Goal: Use online tool/utility: Use online tool/utility

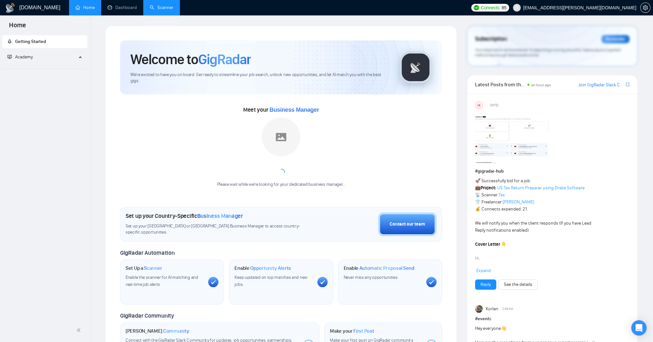
click at [173, 6] on link "Scanner" at bounding box center [162, 7] width 24 height 5
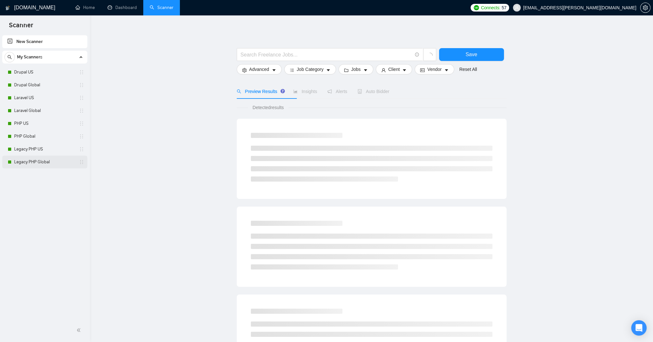
click at [40, 161] on link "Legacy PHP Global" at bounding box center [44, 162] width 61 height 13
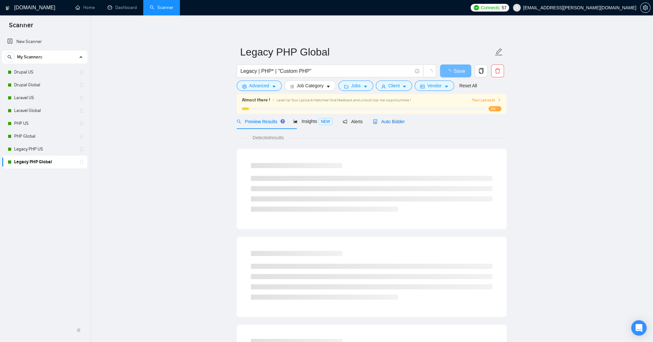
click at [405, 124] on span "Auto Bidder" at bounding box center [389, 121] width 32 height 5
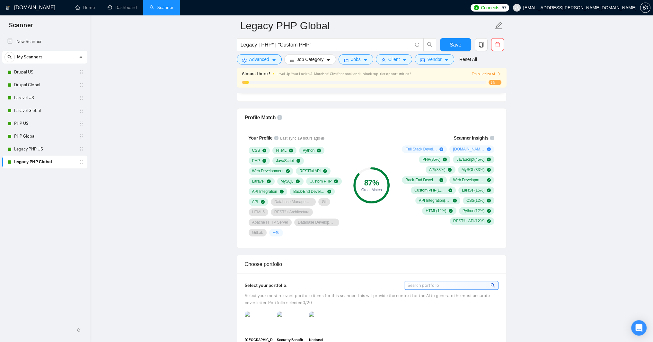
scroll to position [463, 0]
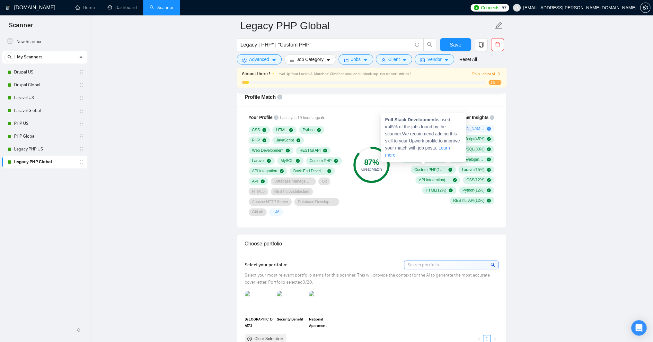
click at [425, 131] on span "Full Stack Development ( 45 %)" at bounding box center [420, 128] width 31 height 5
